Goal: Check status: Check status

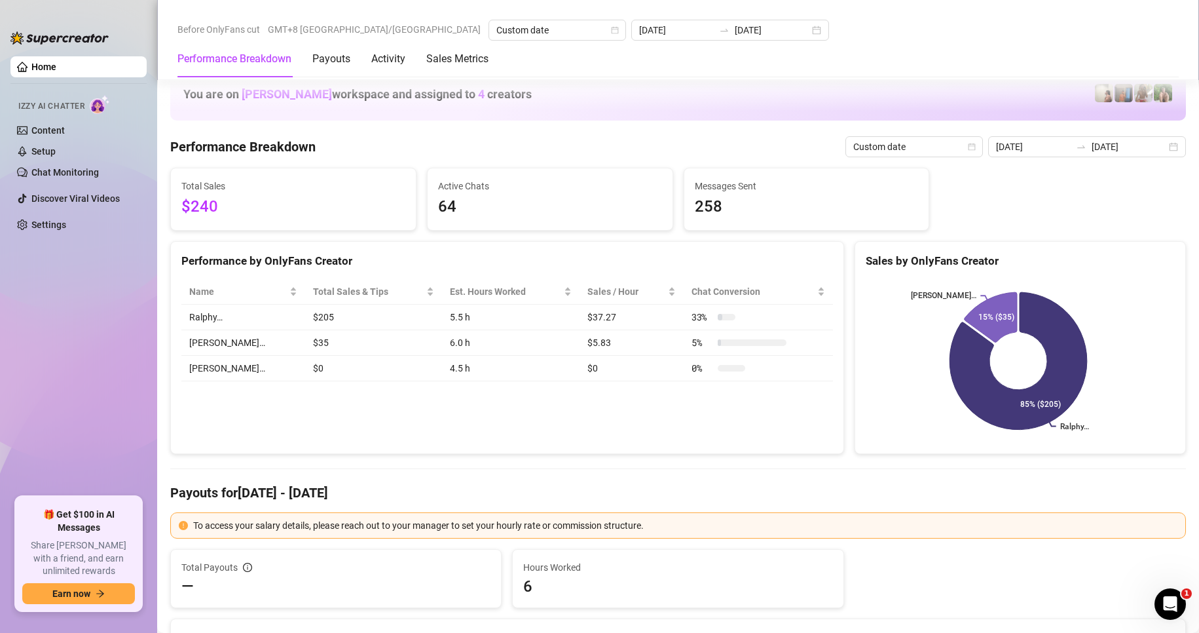
scroll to position [1637, 0]
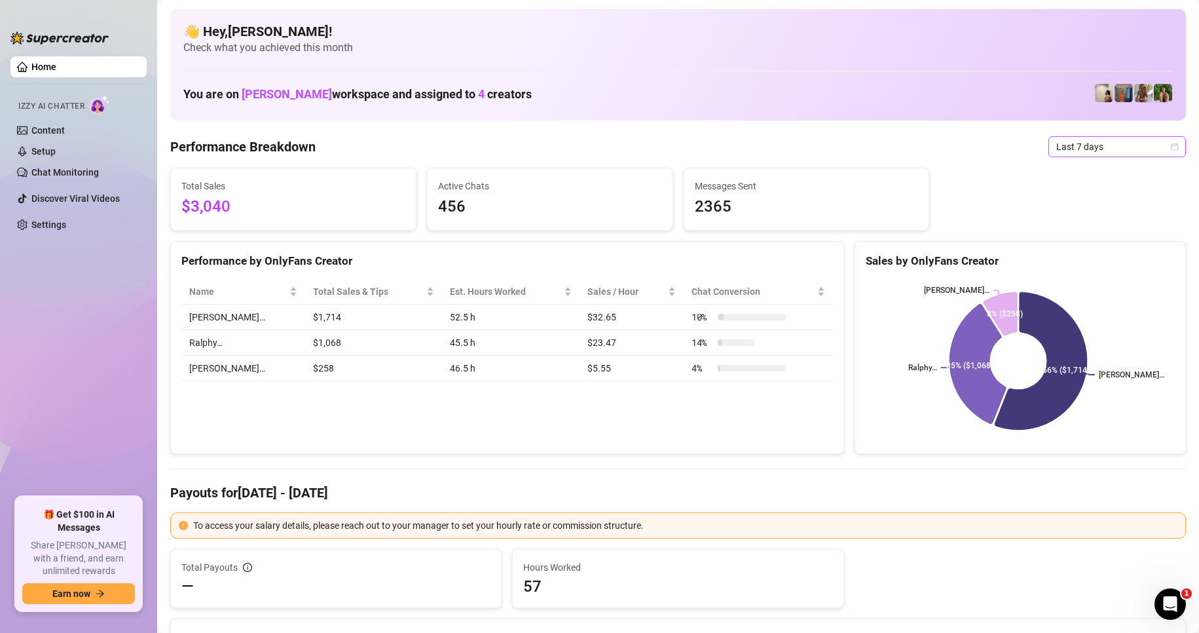
click at [1056, 147] on span "Last 7 days" at bounding box center [1117, 147] width 122 height 20
click at [1071, 258] on div "Custom date" at bounding box center [1106, 257] width 117 height 14
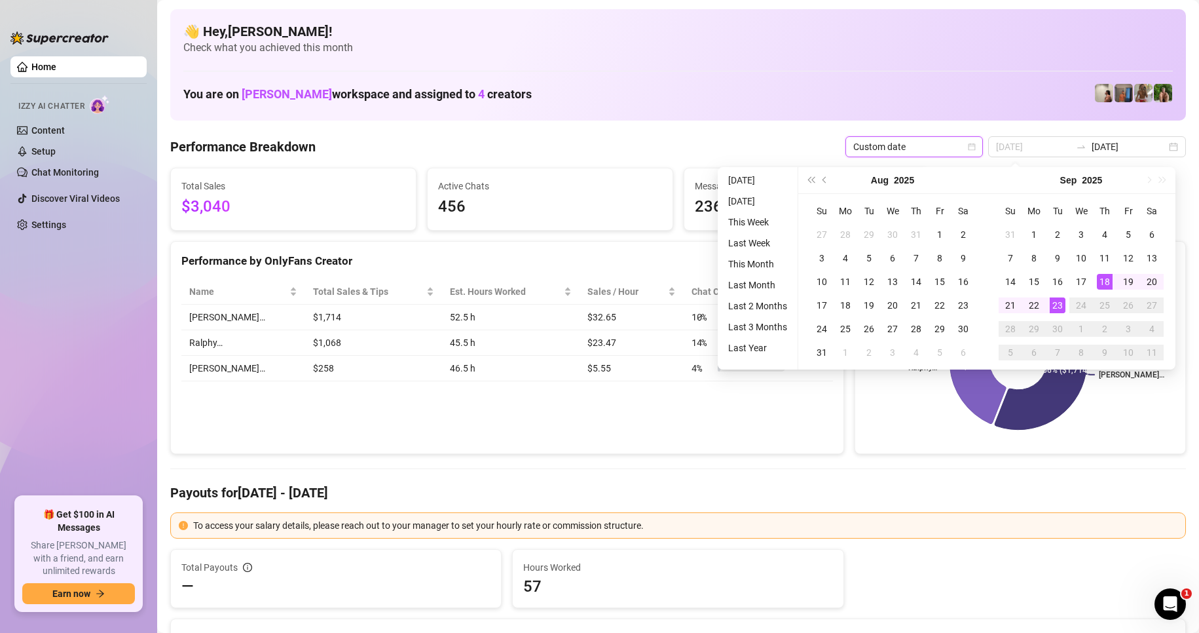
type input "[DATE]"
click at [1058, 310] on div "23" at bounding box center [1058, 305] width 16 height 16
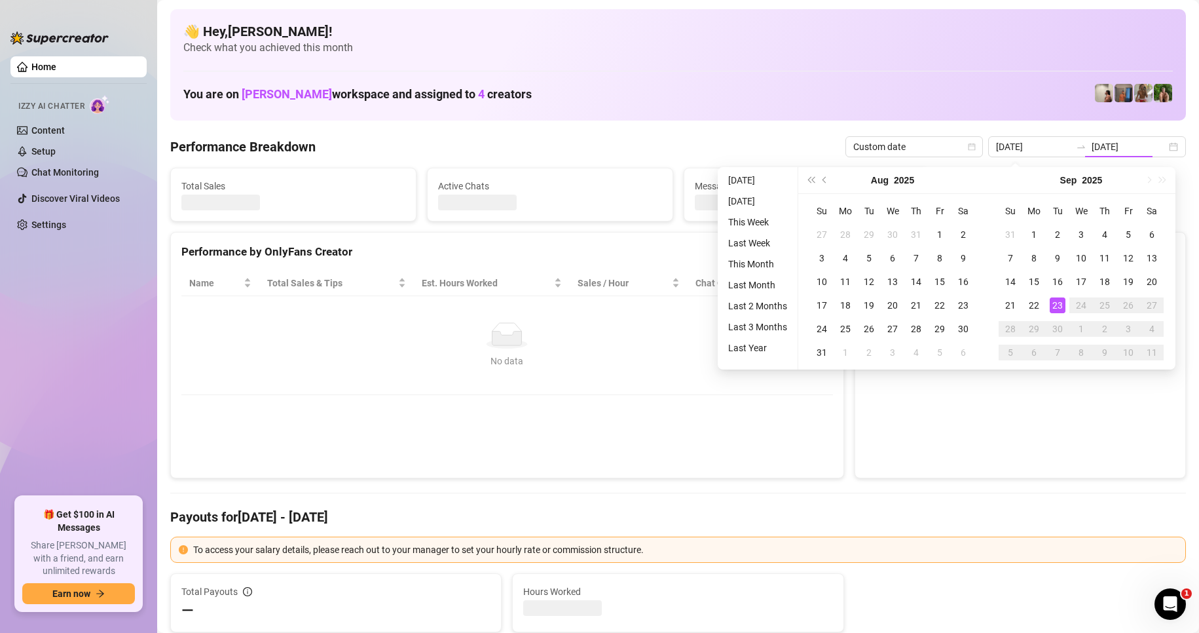
type input "[DATE]"
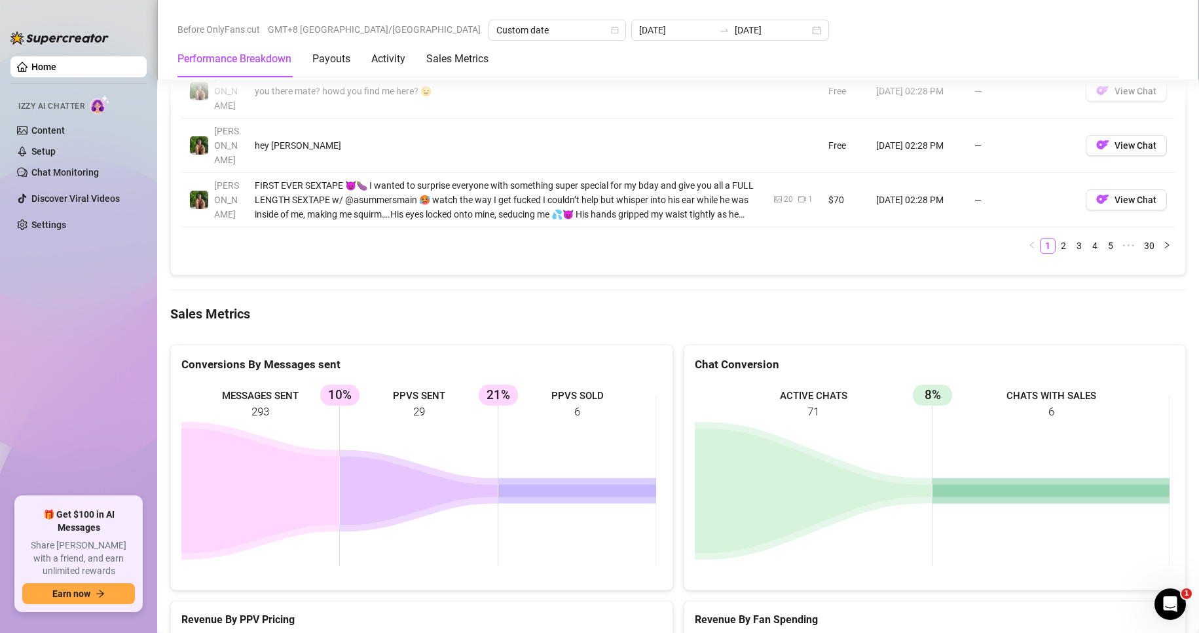
scroll to position [1637, 0]
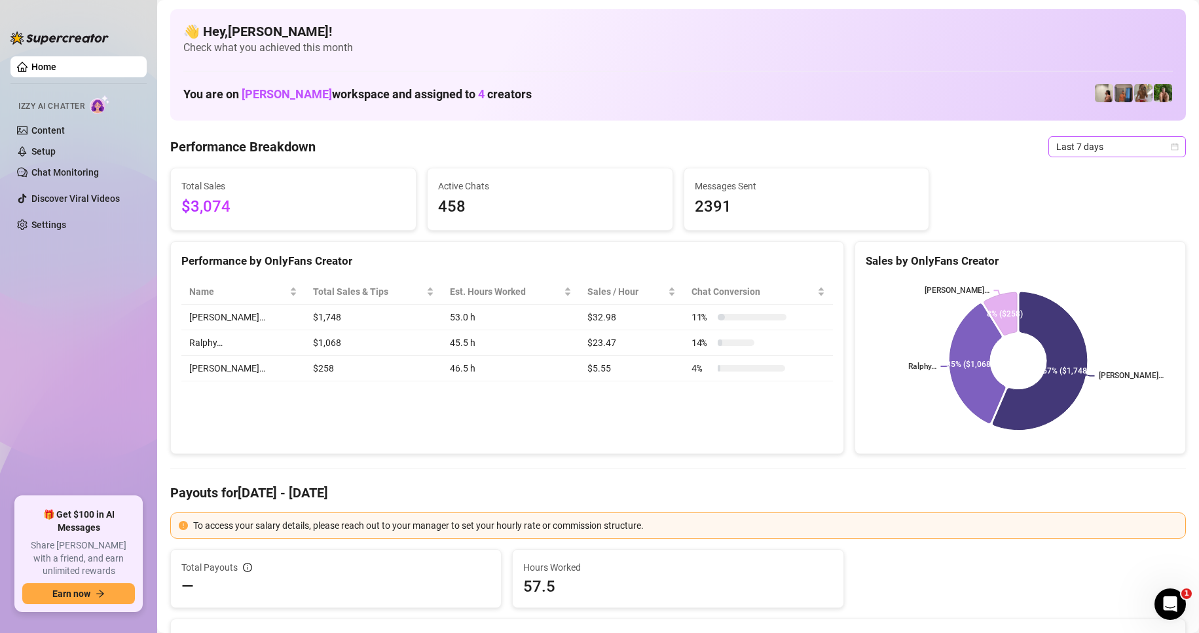
click at [1115, 141] on span "Last 7 days" at bounding box center [1117, 147] width 122 height 20
click at [1083, 254] on div "Custom date" at bounding box center [1106, 257] width 117 height 14
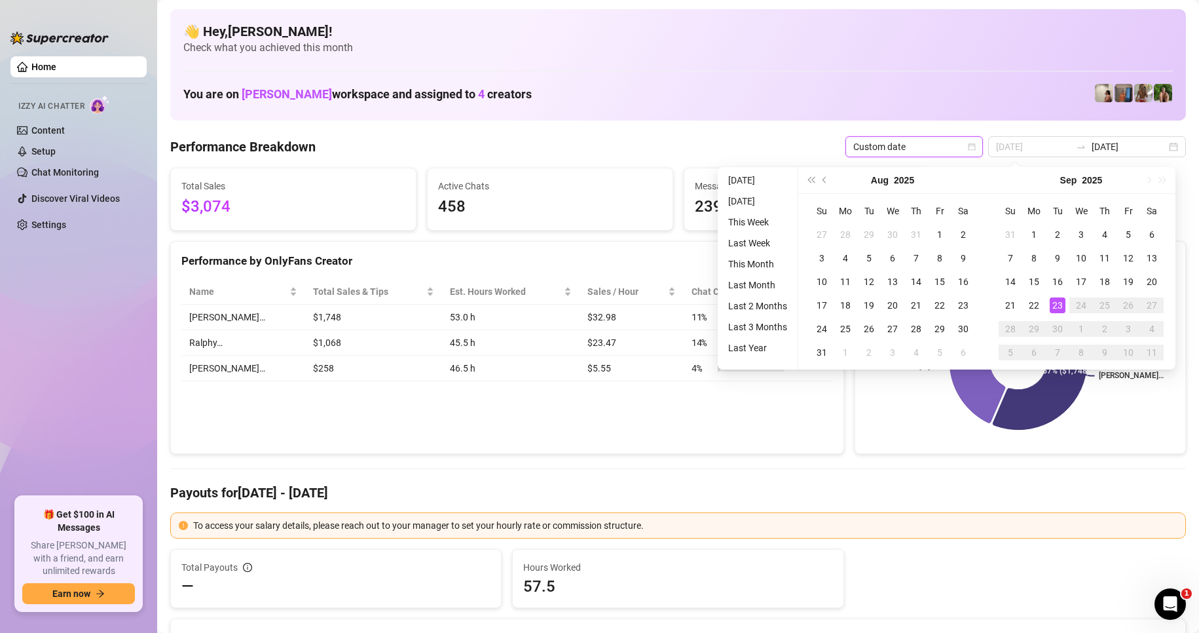
type input "[DATE]"
click at [1056, 304] on div "23" at bounding box center [1058, 305] width 16 height 16
click at [1055, 304] on div "23" at bounding box center [1058, 305] width 16 height 16
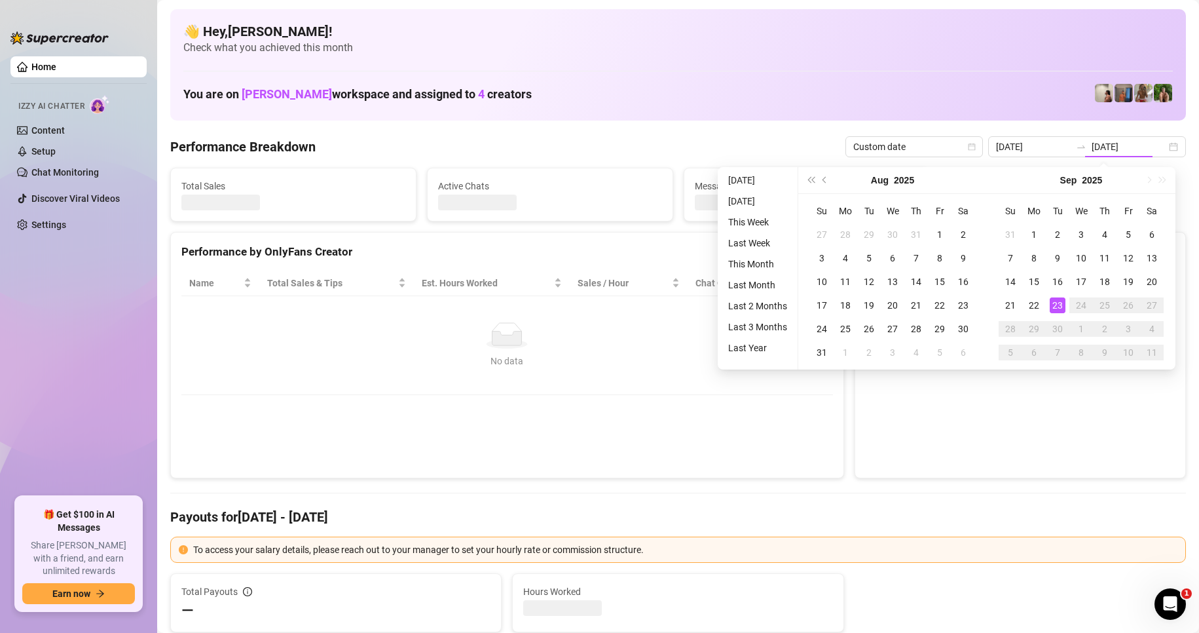
type input "[DATE]"
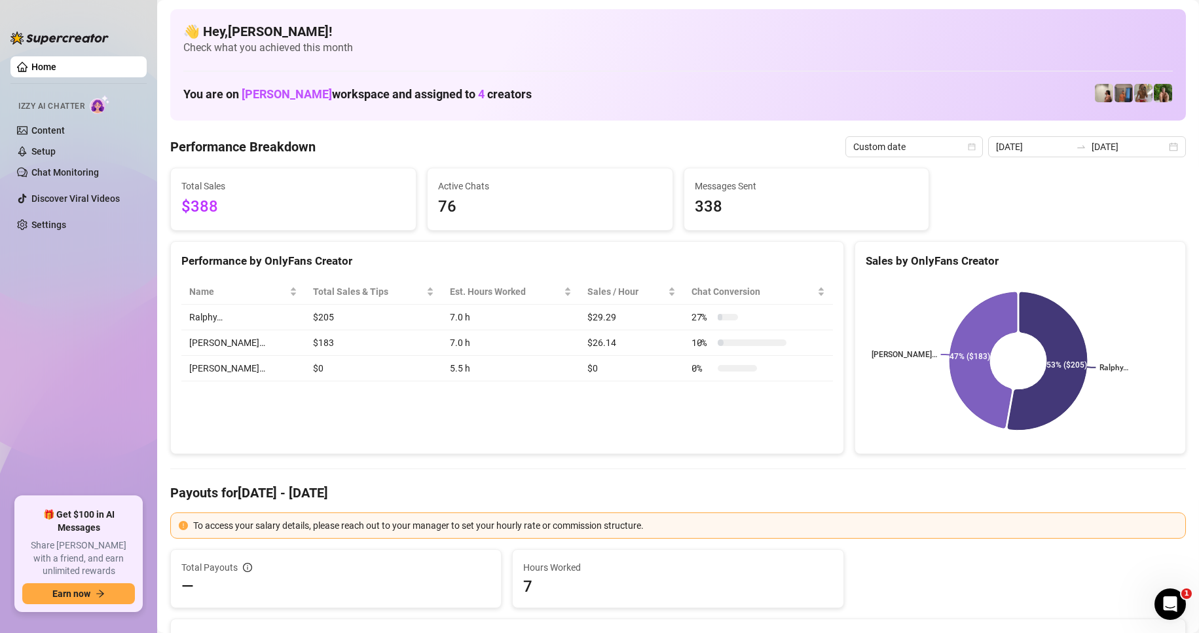
click at [435, 406] on div "Performance by OnlyFans Creator Name Total Sales & Tips Est. Hours Worked Sales…" at bounding box center [507, 348] width 674 height 214
click at [1098, 148] on input "[DATE]" at bounding box center [1129, 147] width 75 height 14
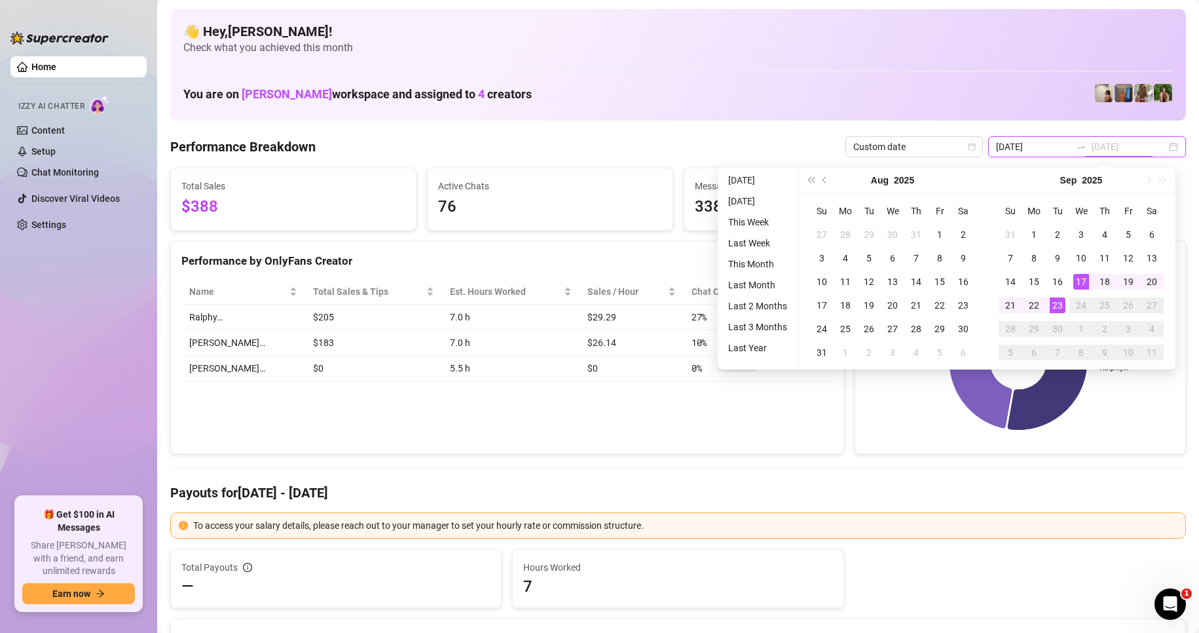
type input "[DATE]"
click at [1056, 305] on div "23" at bounding box center [1058, 305] width 16 height 16
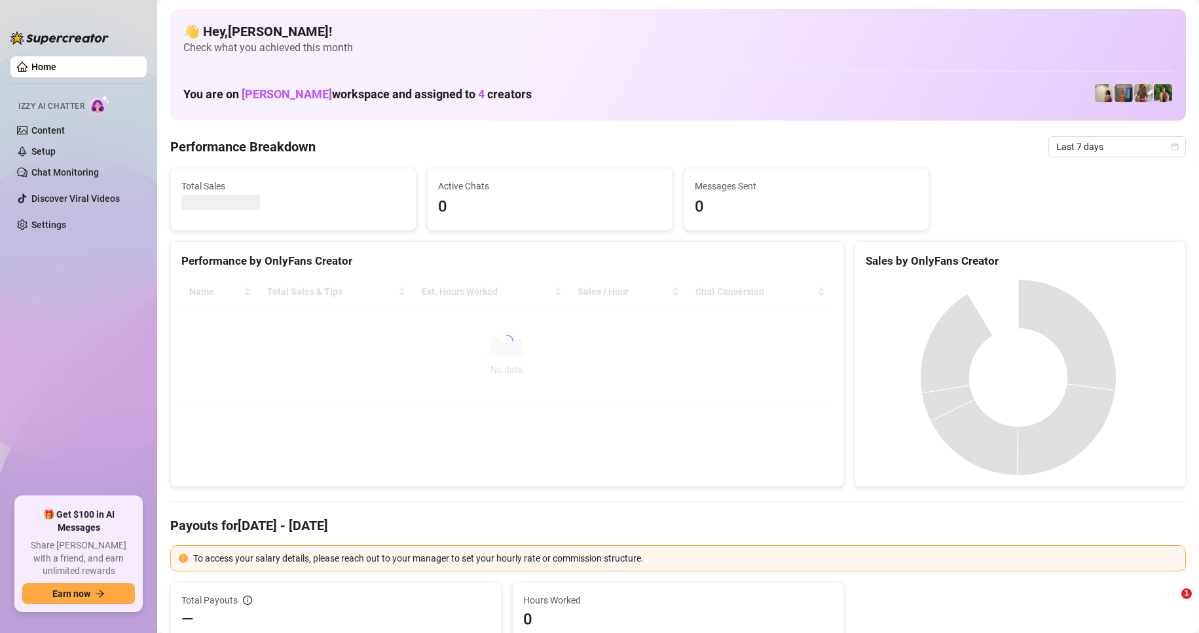
click at [1080, 144] on span "Last 7 days" at bounding box center [1117, 147] width 122 height 20
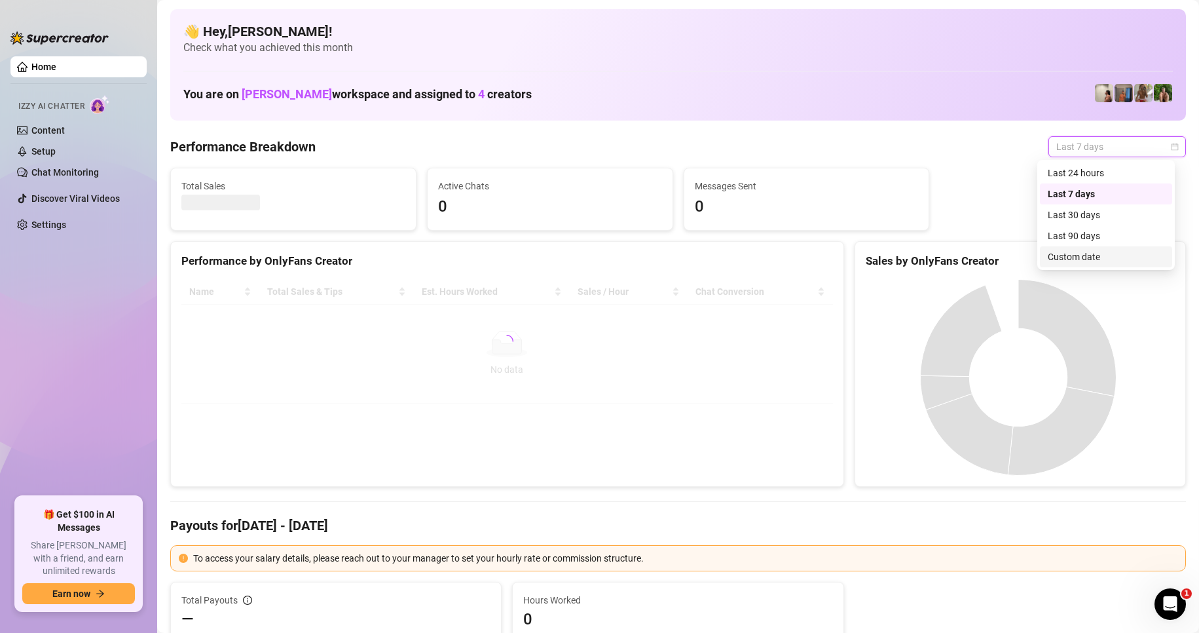
click at [1094, 265] on div "Custom date" at bounding box center [1106, 256] width 132 height 21
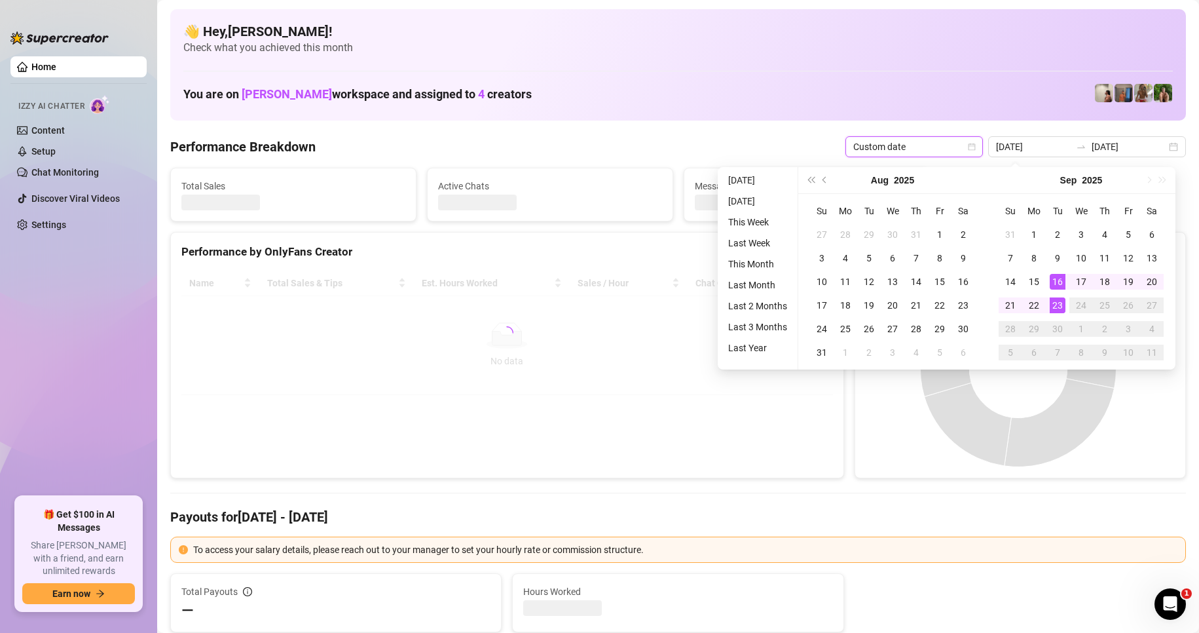
type input "[DATE]"
click at [1062, 308] on div "23" at bounding box center [1058, 305] width 16 height 16
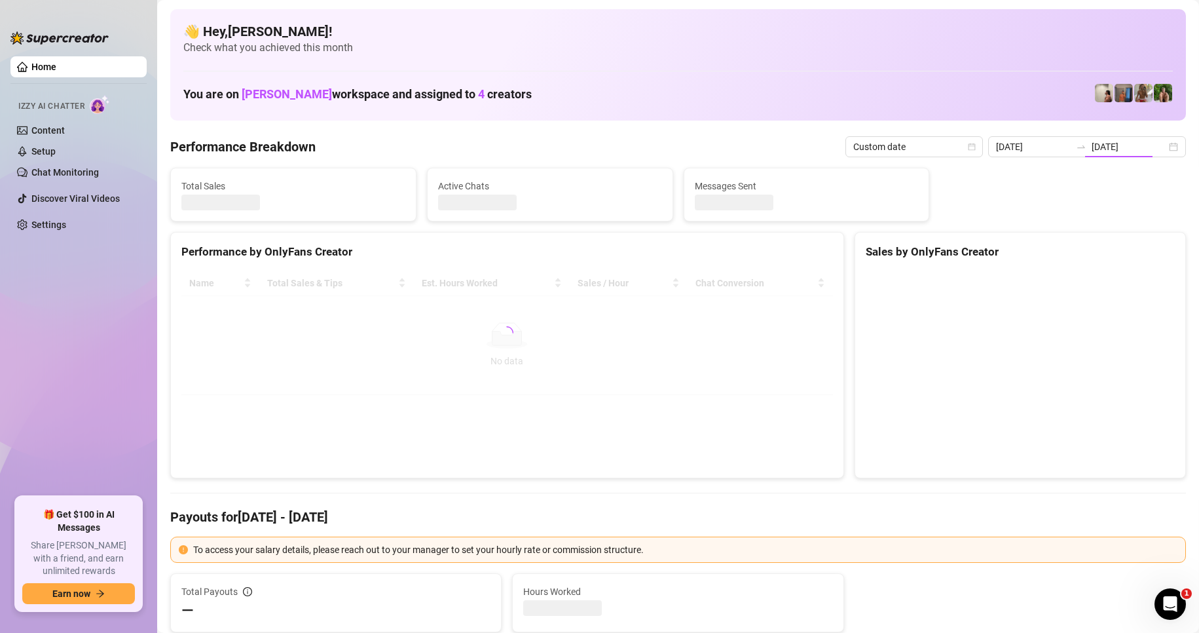
type input "[DATE]"
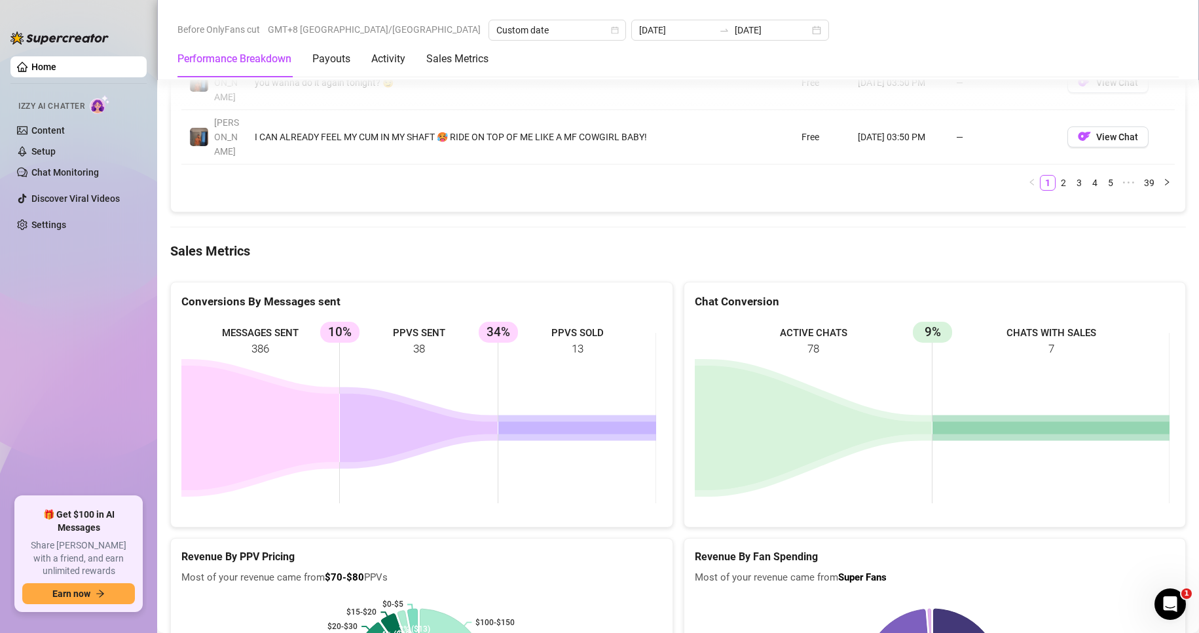
scroll to position [1703, 0]
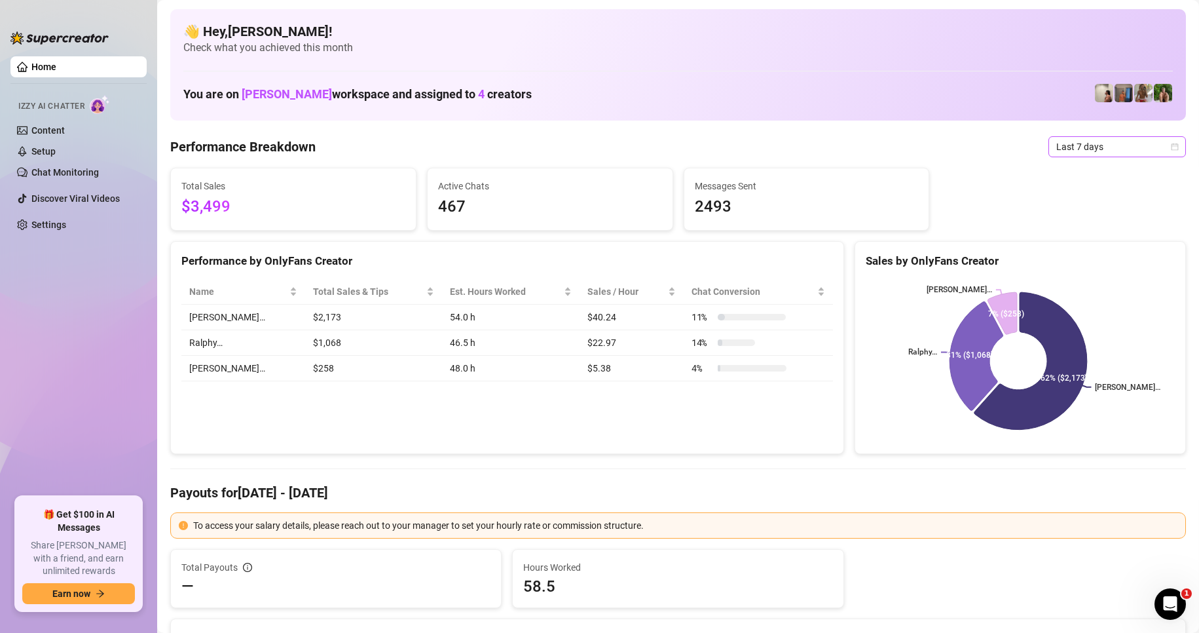
click at [1076, 138] on span "Last 7 days" at bounding box center [1117, 147] width 122 height 20
click at [1087, 257] on div "Custom date" at bounding box center [1106, 257] width 117 height 14
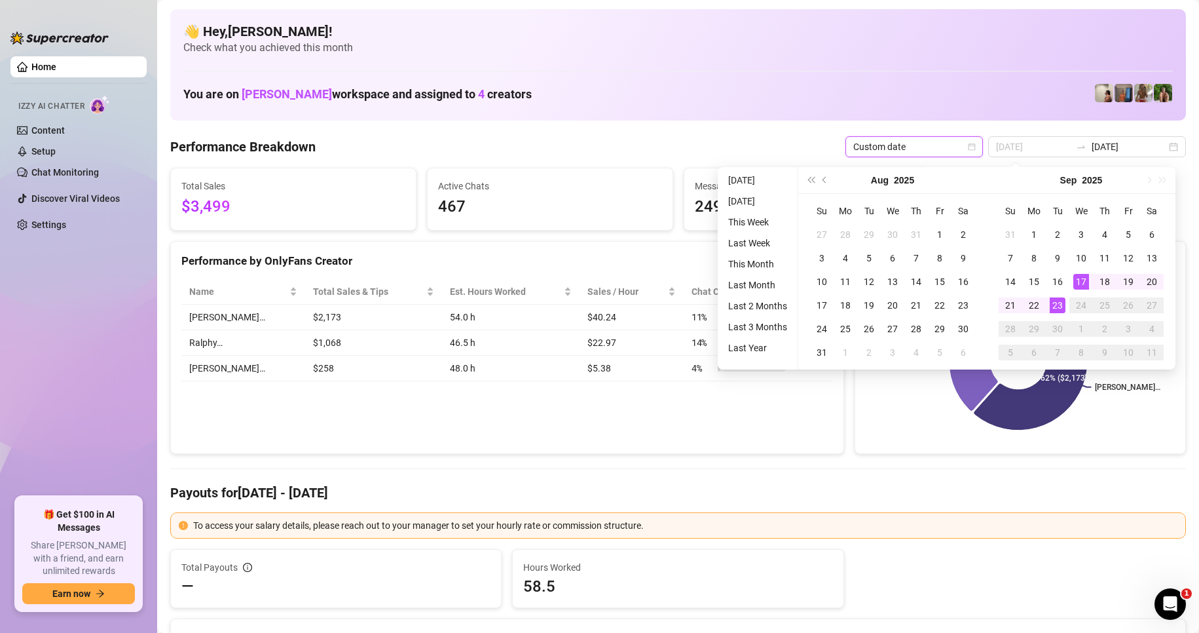
type input "[DATE]"
click at [1061, 304] on div "23" at bounding box center [1058, 305] width 16 height 16
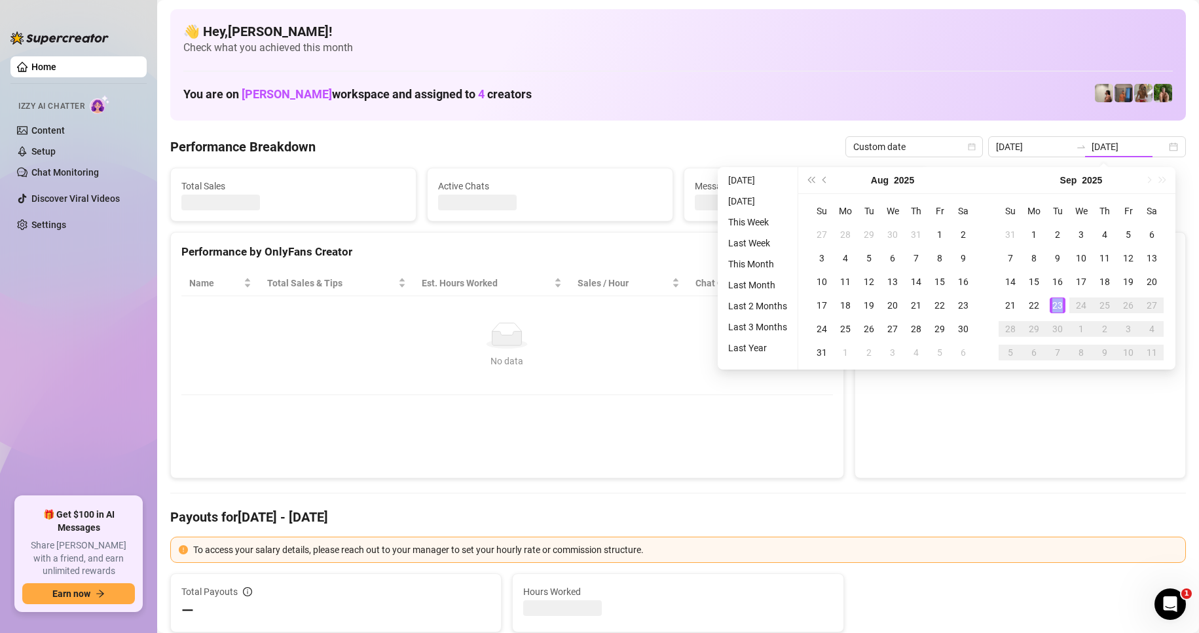
type input "[DATE]"
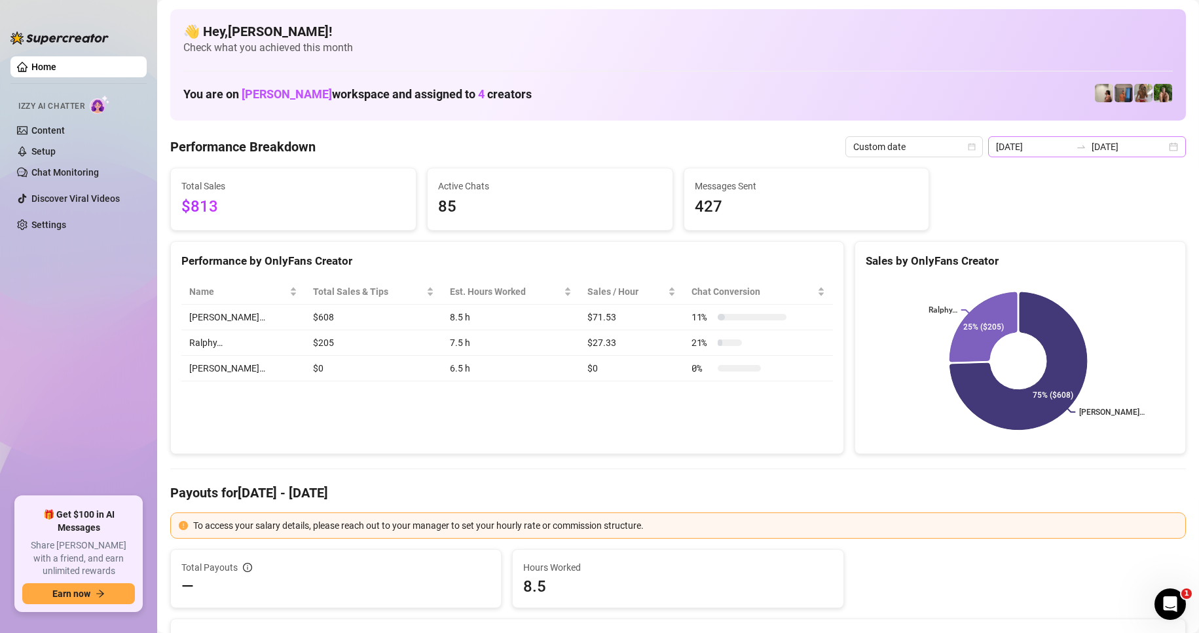
click at [1095, 137] on div "2025-09-23 2025-09-23" at bounding box center [1087, 146] width 198 height 21
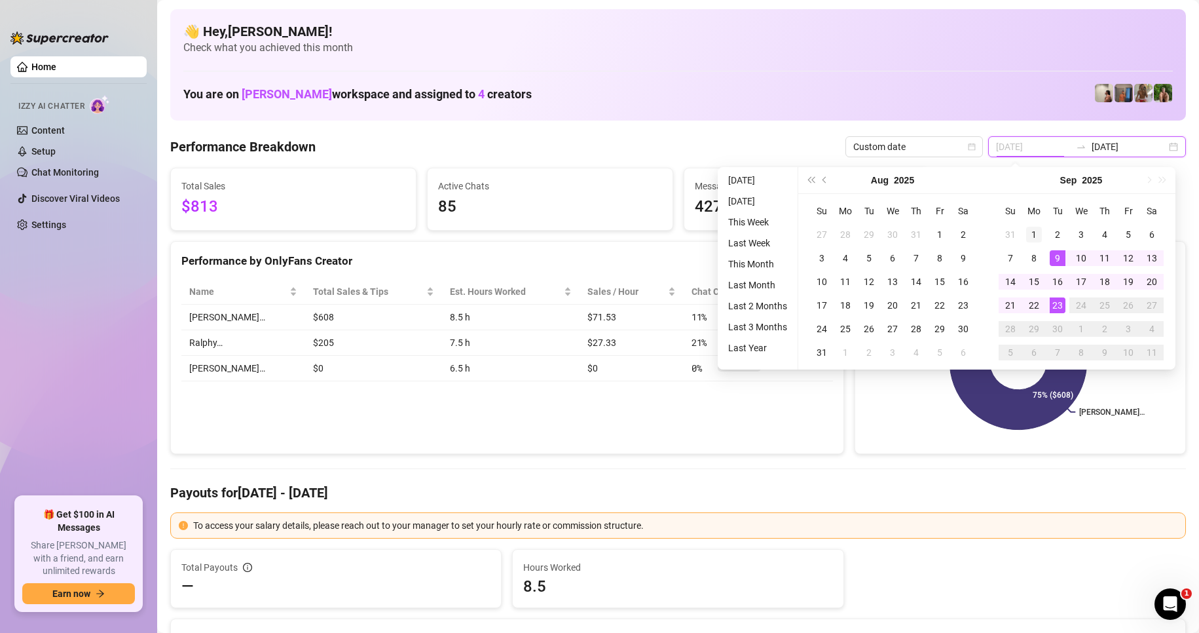
type input "2025-09-01"
click at [1030, 233] on div "1" at bounding box center [1034, 235] width 16 height 16
type input "[DATE]"
click at [1056, 304] on div "23" at bounding box center [1058, 305] width 16 height 16
type input "2025-09-01"
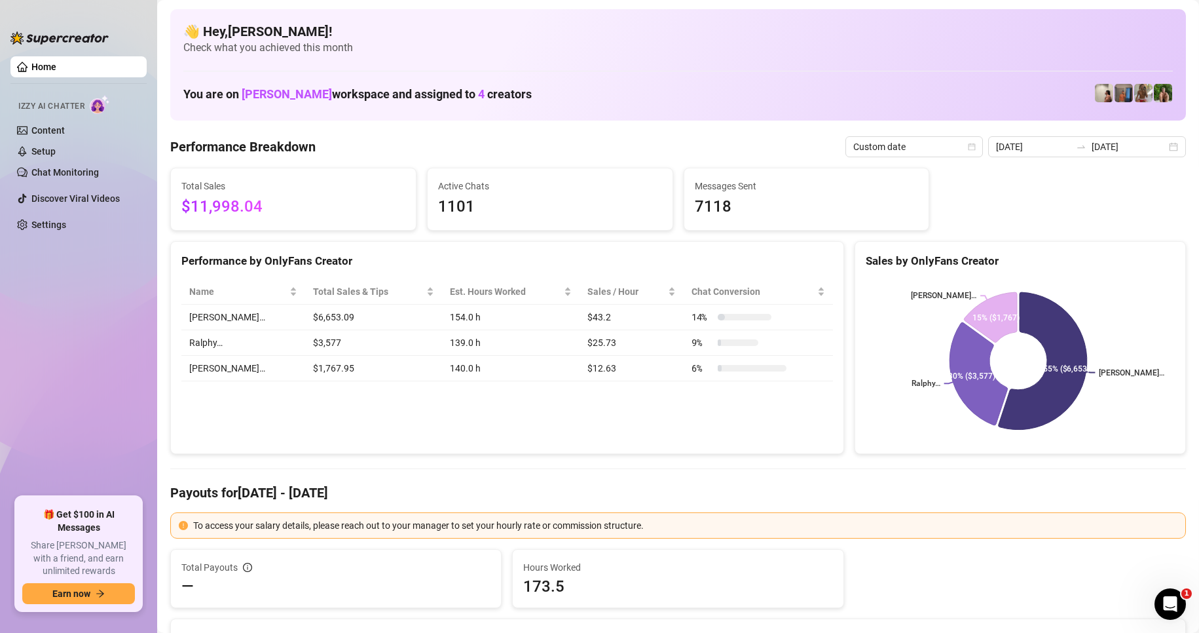
click at [603, 434] on div "Performance by OnlyFans Creator Name Total Sales & Tips Est. Hours Worked Sales…" at bounding box center [507, 348] width 674 height 214
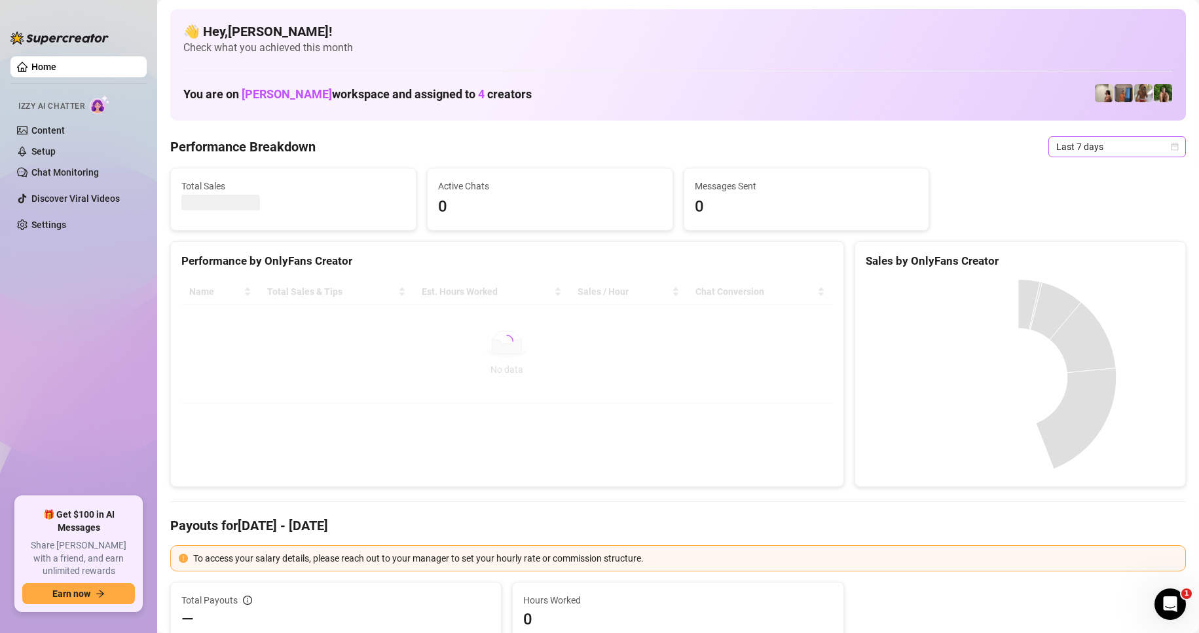
click at [1111, 154] on span "Last 7 days" at bounding box center [1117, 147] width 122 height 20
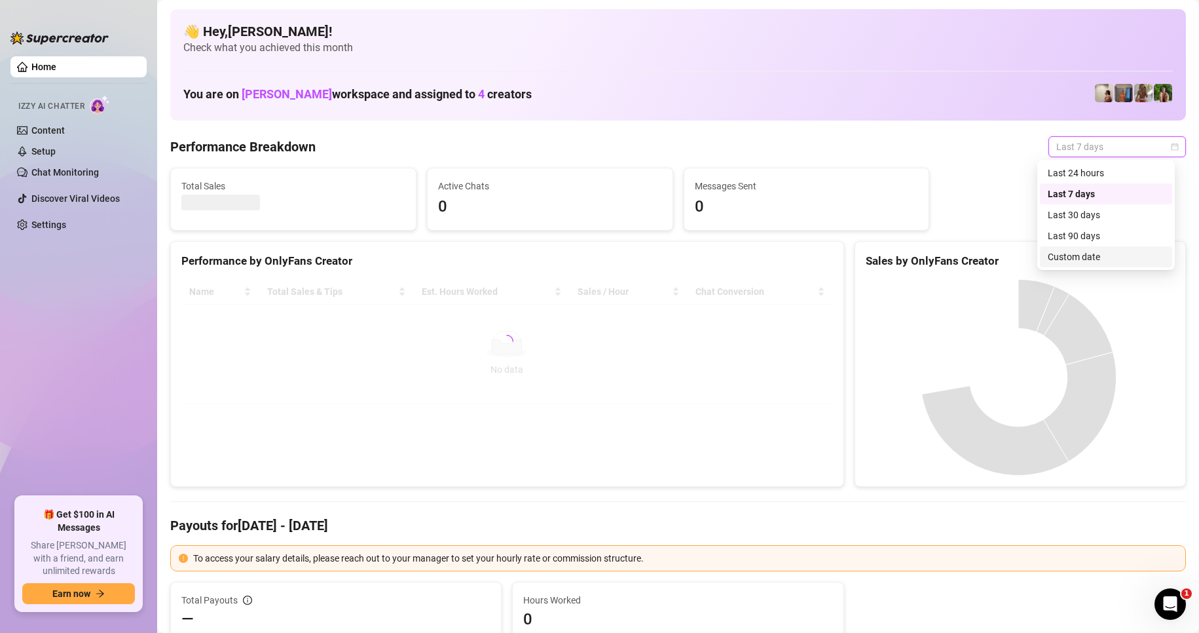
click at [1075, 255] on div "Custom date" at bounding box center [1106, 257] width 117 height 14
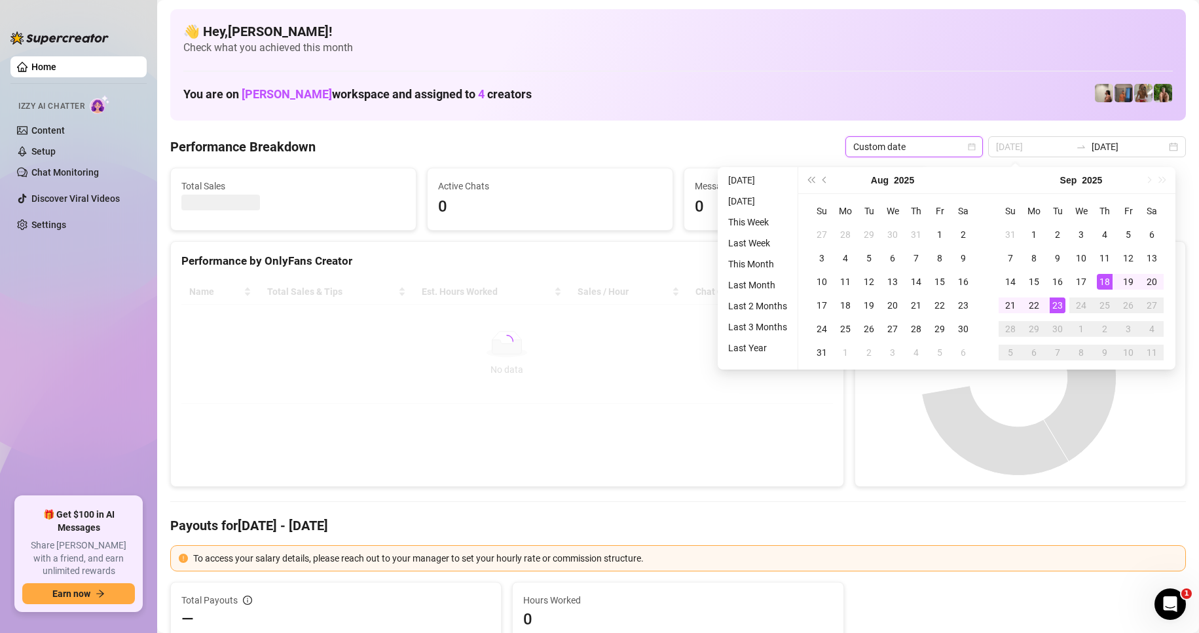
type input "[DATE]"
click at [1063, 305] on div "23" at bounding box center [1058, 305] width 16 height 16
type input "[DATE]"
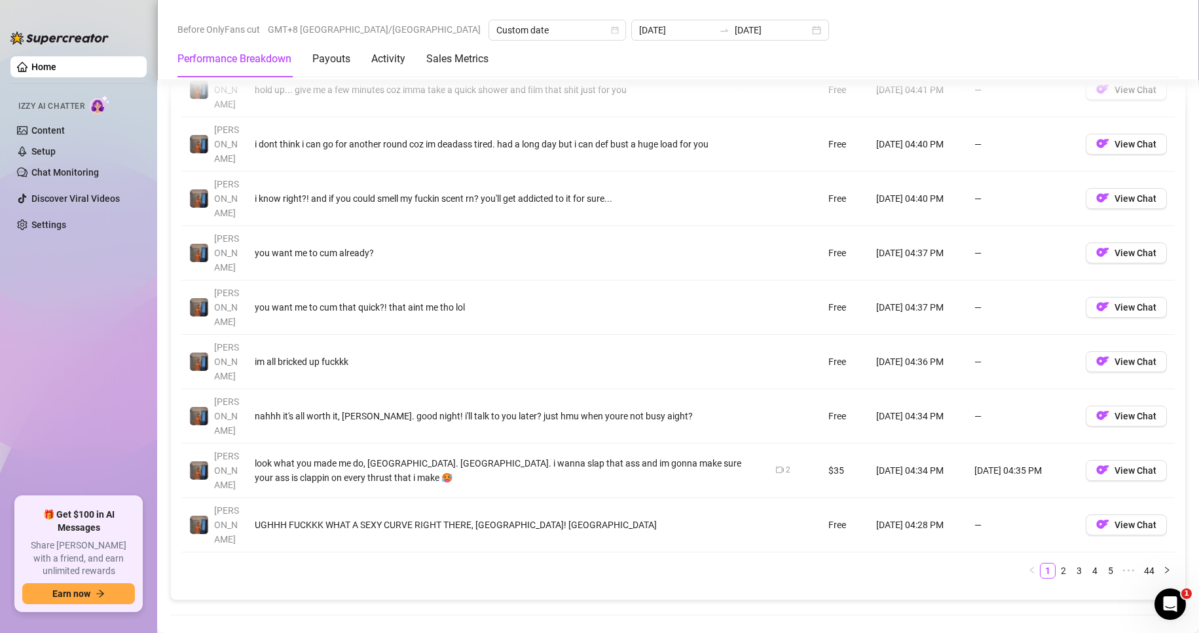
scroll to position [1441, 0]
